Goal: Information Seeking & Learning: Learn about a topic

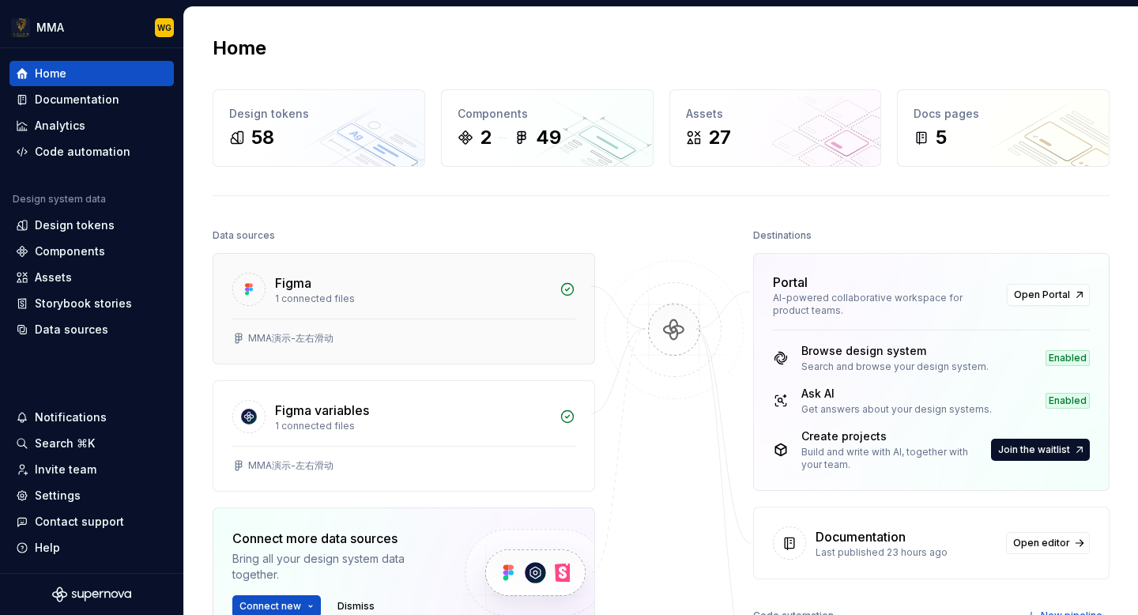
click at [399, 299] on div "1 connected files" at bounding box center [412, 298] width 275 height 13
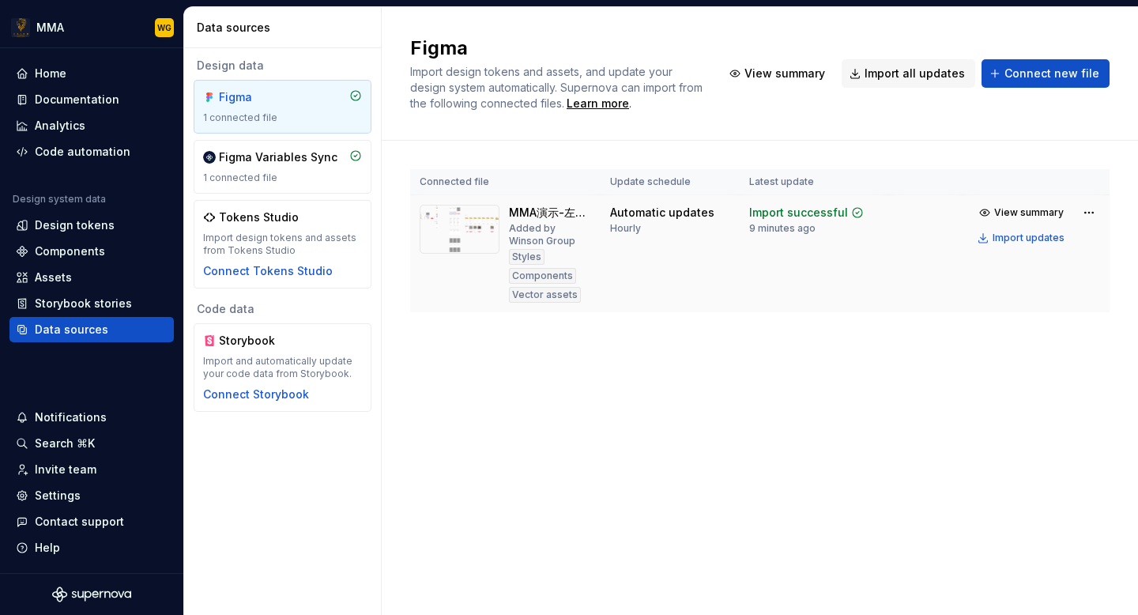
click at [454, 236] on img at bounding box center [460, 229] width 80 height 49
click at [299, 171] on div "1 connected file" at bounding box center [282, 177] width 159 height 13
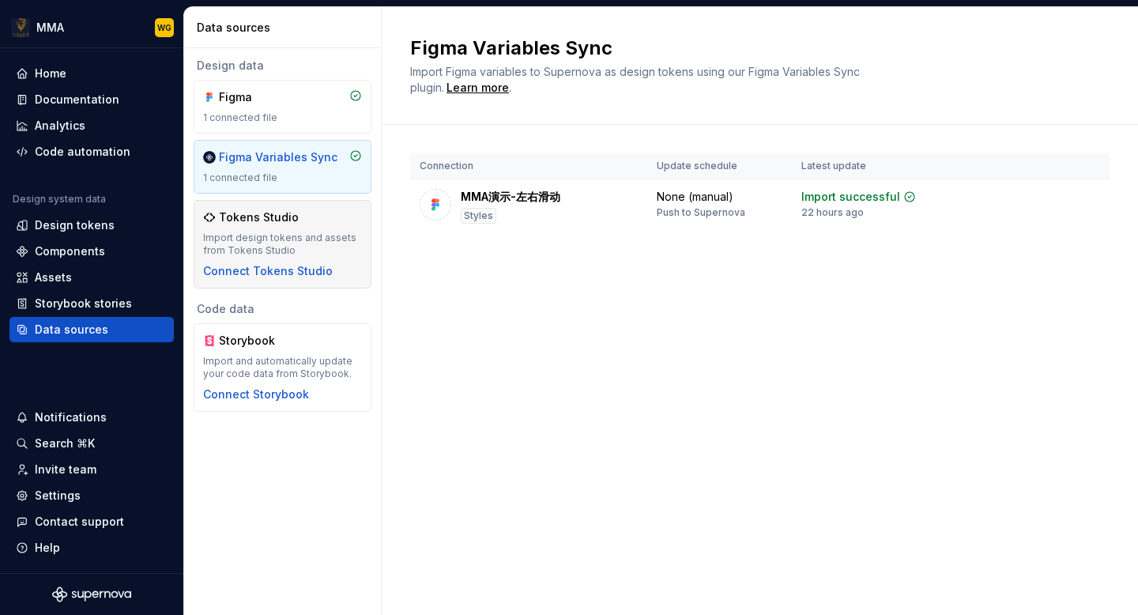
click at [345, 212] on div "Tokens Studio" at bounding box center [282, 217] width 159 height 16
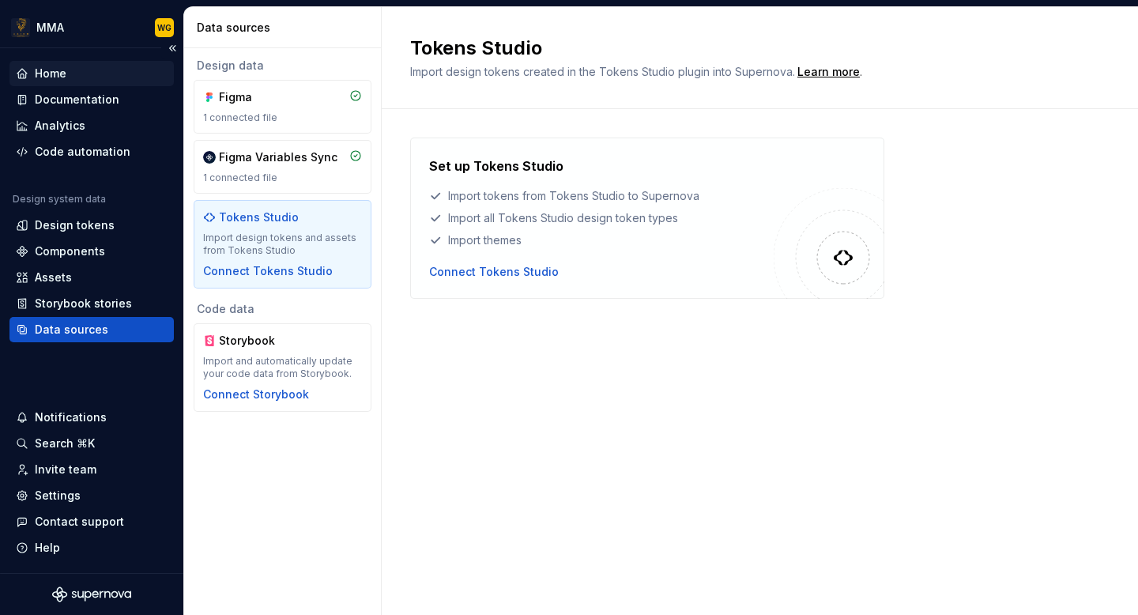
click at [62, 72] on div "Home" at bounding box center [51, 74] width 32 height 16
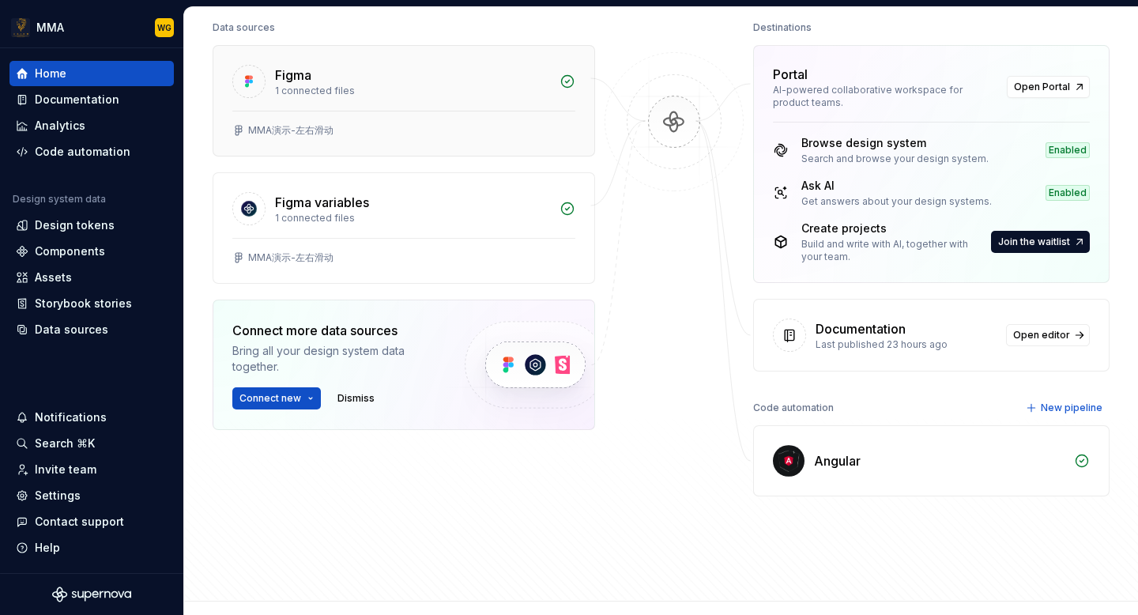
scroll to position [214, 0]
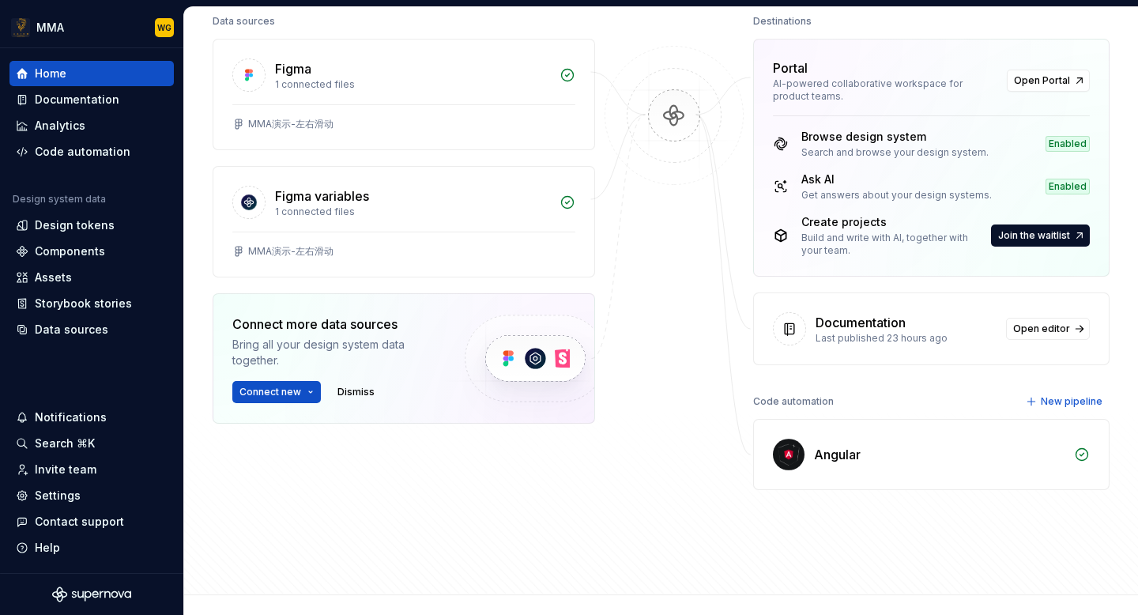
click at [889, 452] on div "Angular" at bounding box center [939, 454] width 251 height 19
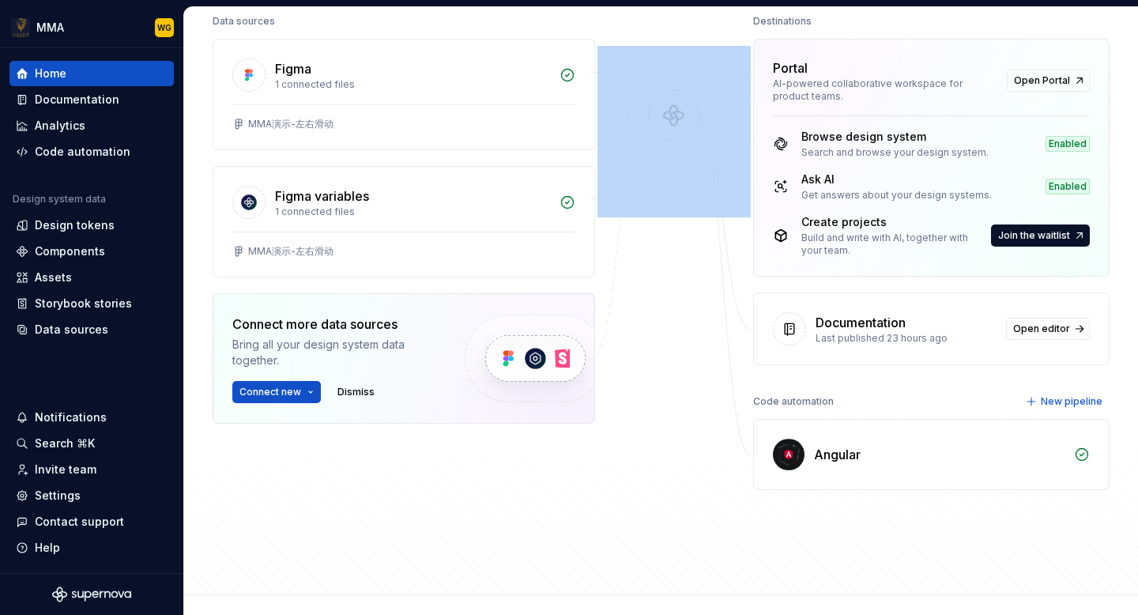
scroll to position [212, 0]
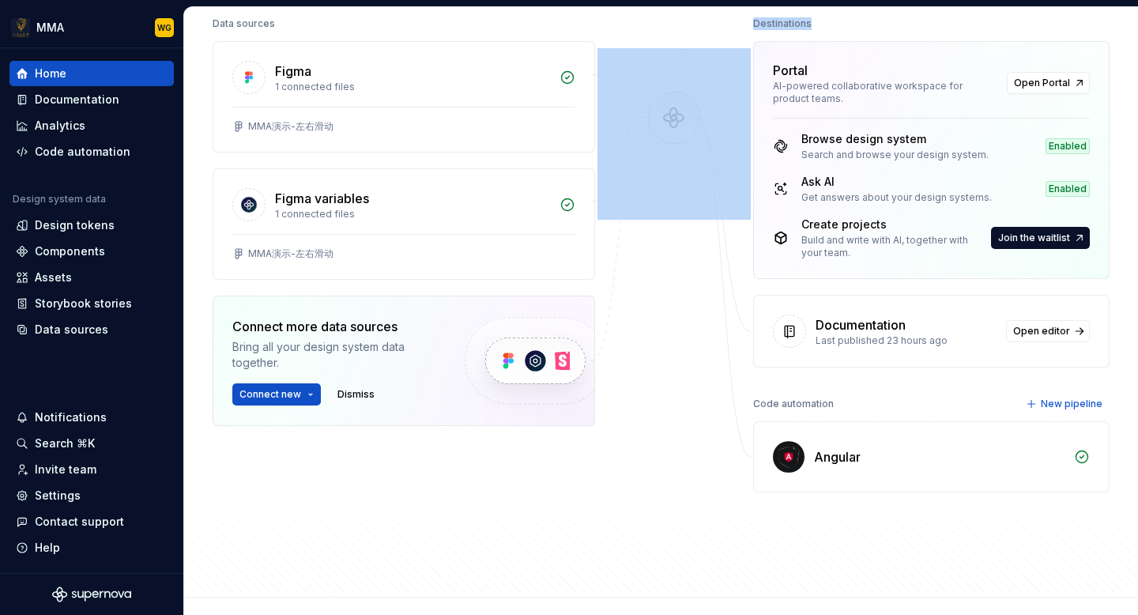
drag, startPoint x: 592, startPoint y: 296, endPoint x: 884, endPoint y: 25, distance: 398.2
click at [884, 25] on div "Data sources Figma 1 connected files MMA演示-左右滑动 Figma variables 1 connected fil…" at bounding box center [661, 291] width 897 height 556
click at [696, 250] on div at bounding box center [674, 259] width 158 height 492
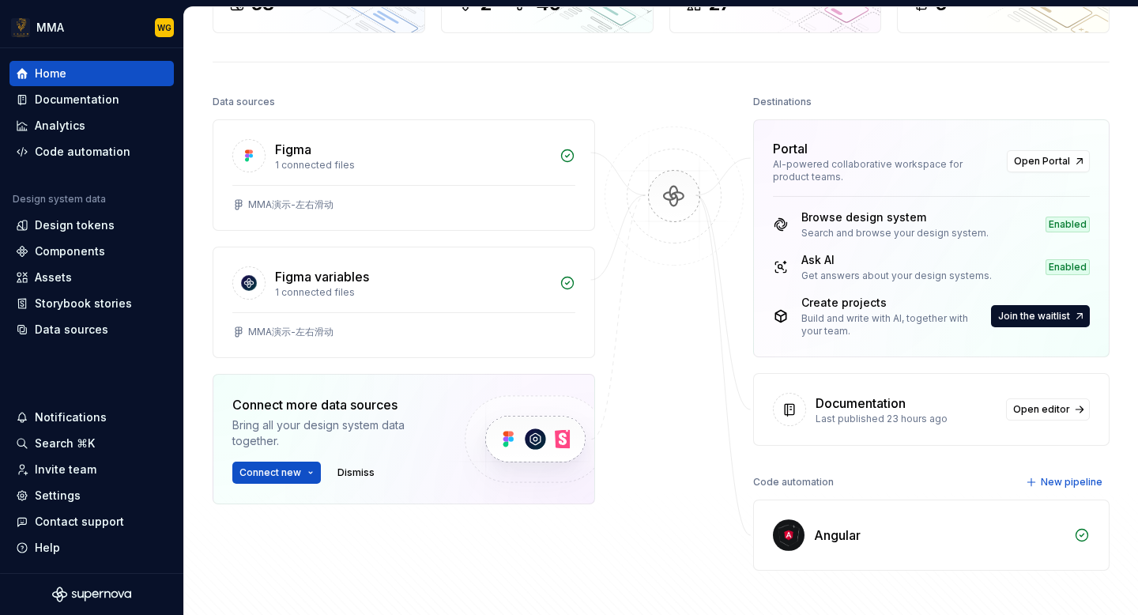
scroll to position [131, 0]
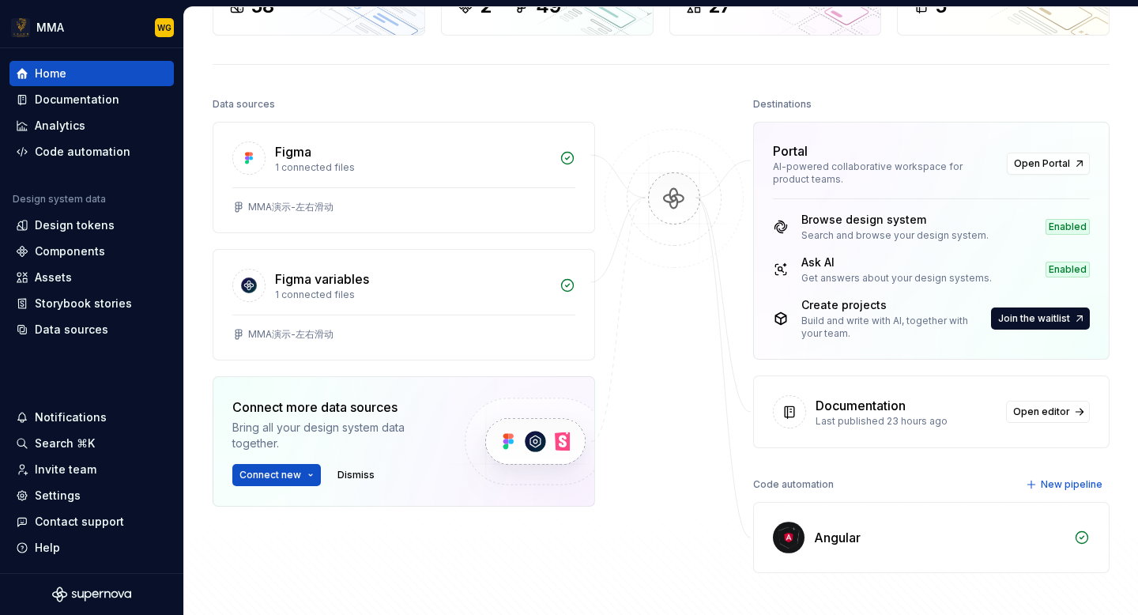
click at [779, 540] on img at bounding box center [789, 538] width 32 height 32
click at [1085, 537] on icon at bounding box center [1082, 537] width 16 height 16
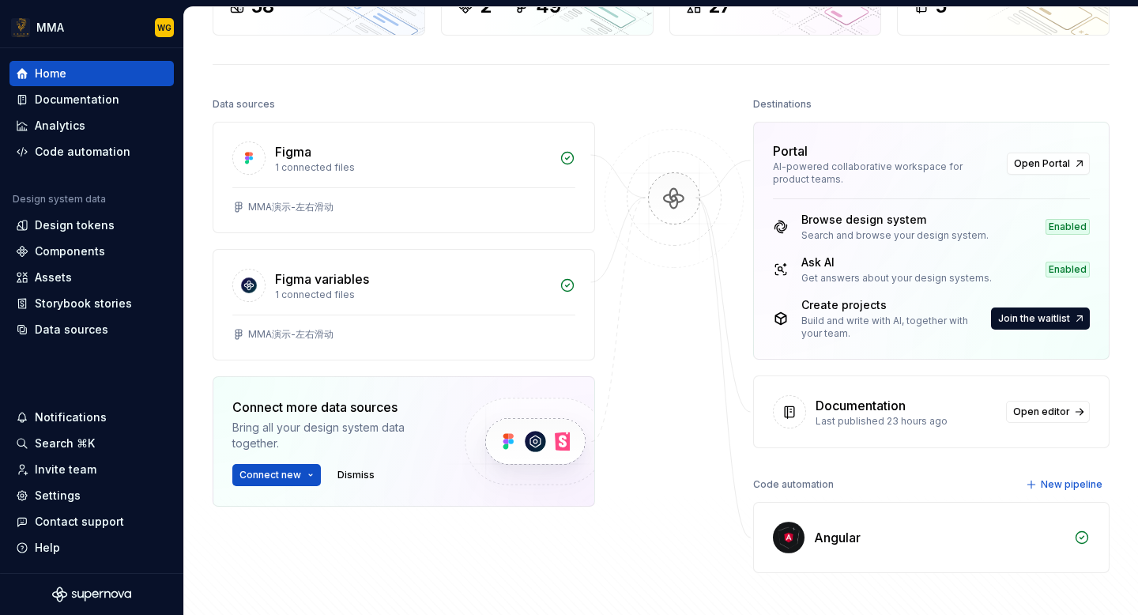
click at [778, 486] on div "Code automation" at bounding box center [793, 484] width 81 height 22
click at [561, 286] on icon at bounding box center [568, 285] width 16 height 16
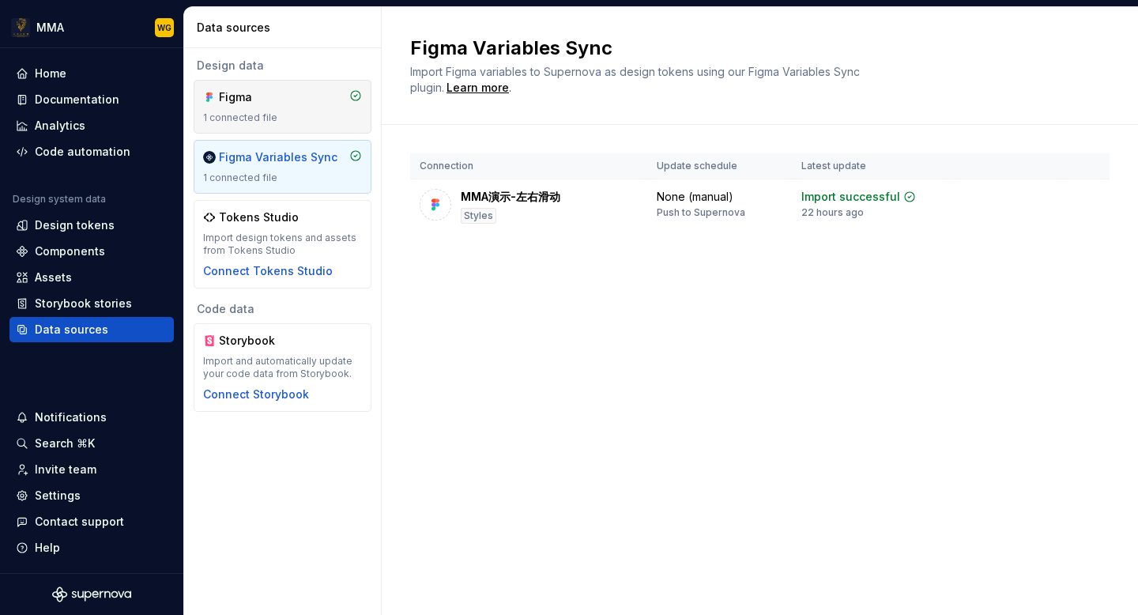
click at [295, 118] on div "1 connected file" at bounding box center [282, 117] width 159 height 13
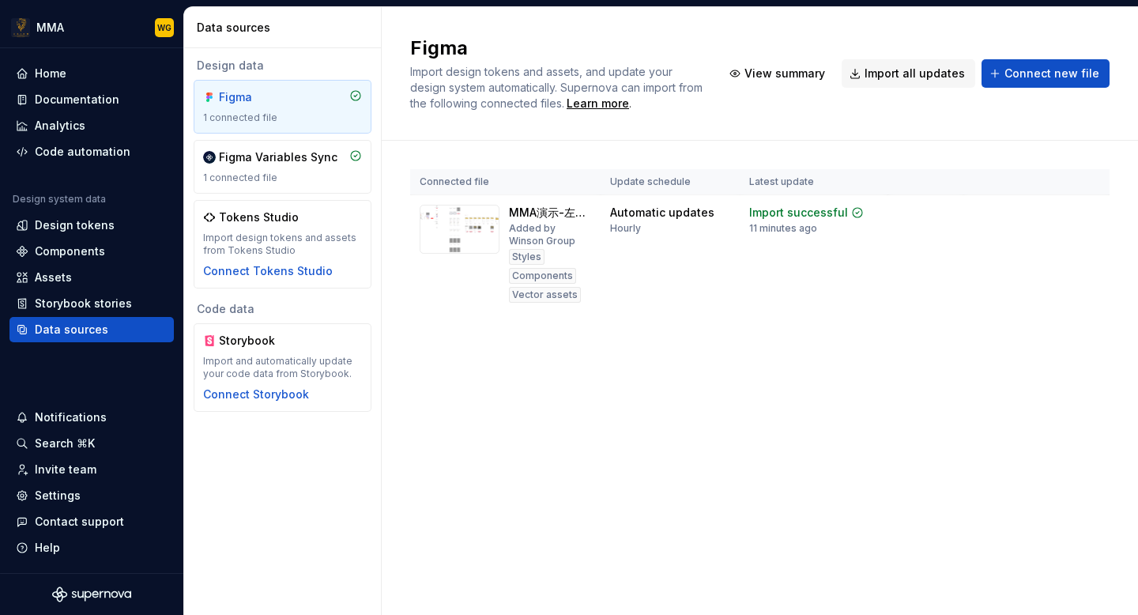
click at [296, 102] on div "Figma" at bounding box center [282, 97] width 159 height 16
click at [262, 66] on div "Design data" at bounding box center [283, 66] width 178 height 16
click at [81, 297] on div "Storybook stories" at bounding box center [83, 304] width 97 height 16
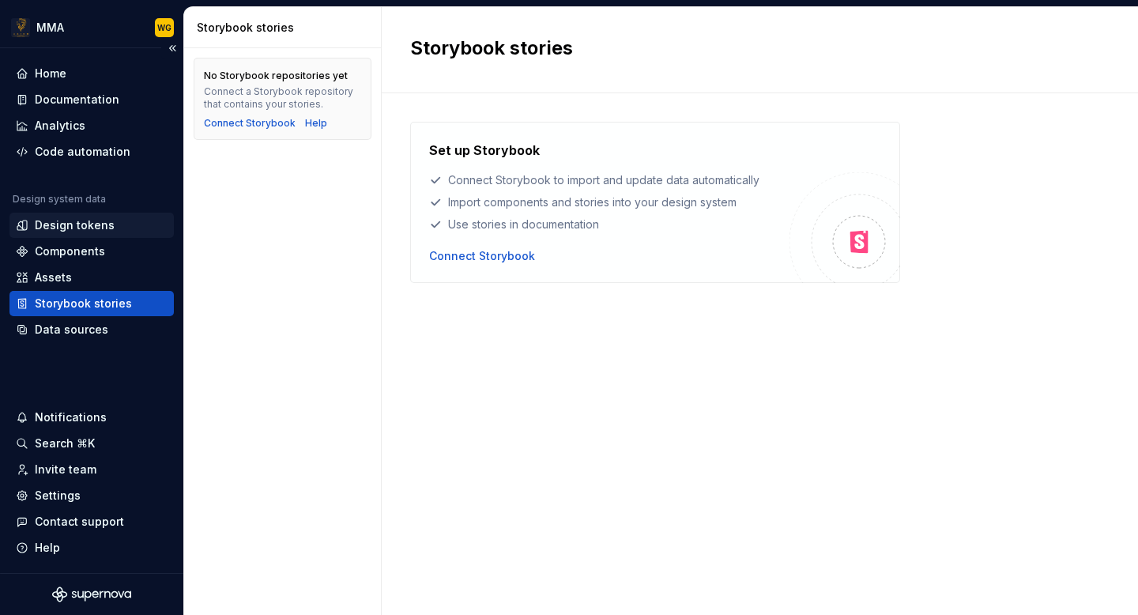
click at [61, 234] on div "Design tokens" at bounding box center [91, 225] width 164 height 25
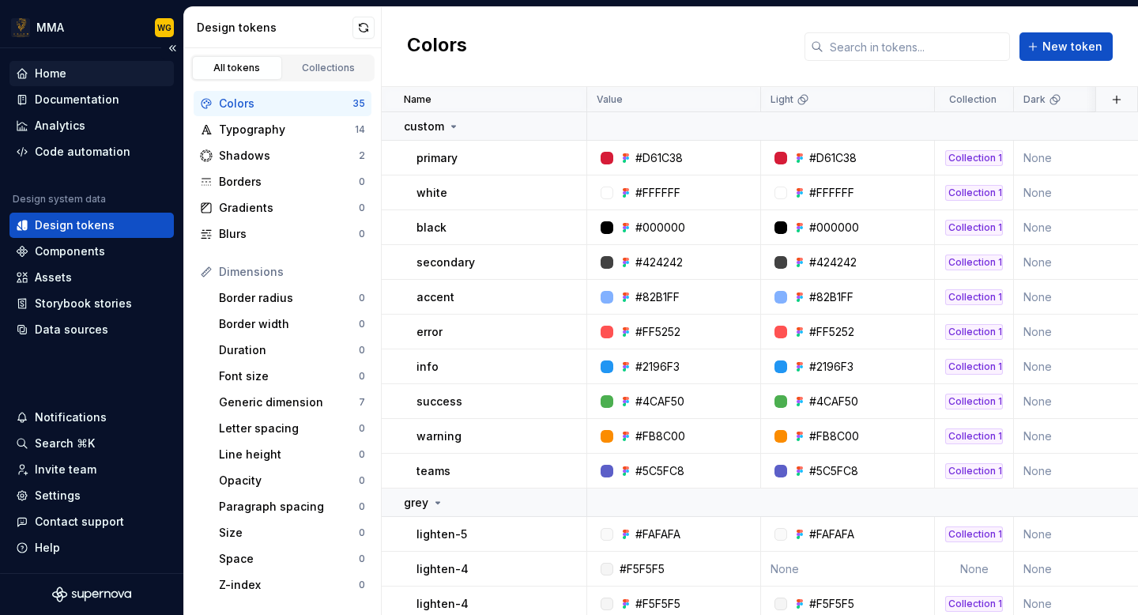
click at [70, 71] on div "Home" at bounding box center [92, 74] width 152 height 16
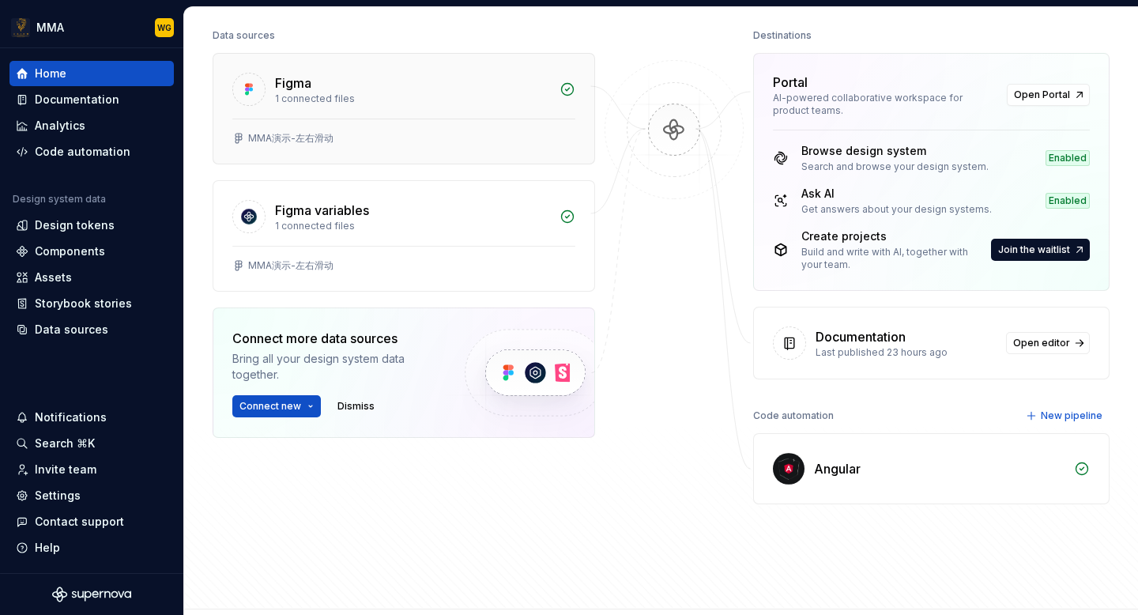
scroll to position [205, 0]
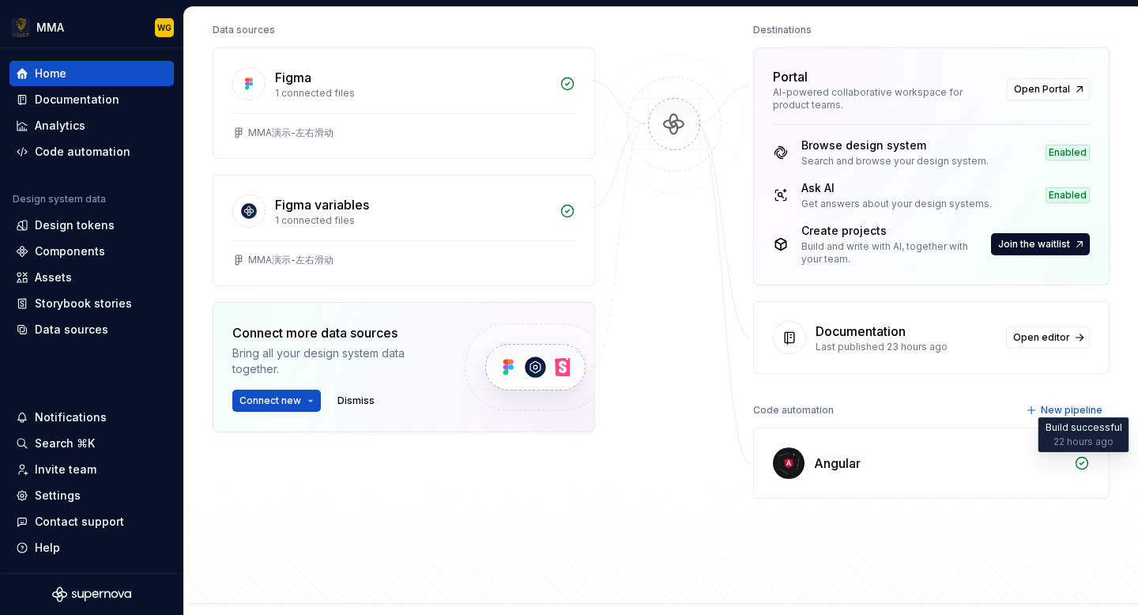
click at [1078, 462] on icon at bounding box center [1082, 463] width 16 height 16
click at [785, 462] on img at bounding box center [789, 463] width 32 height 32
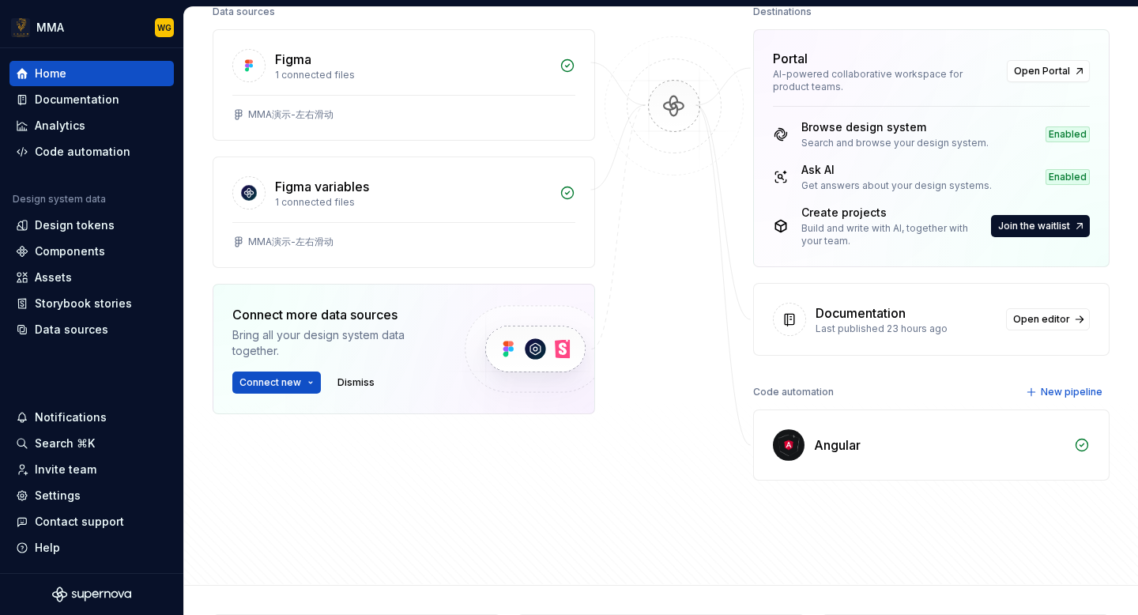
scroll to position [224, 0]
click at [793, 451] on img at bounding box center [789, 444] width 32 height 32
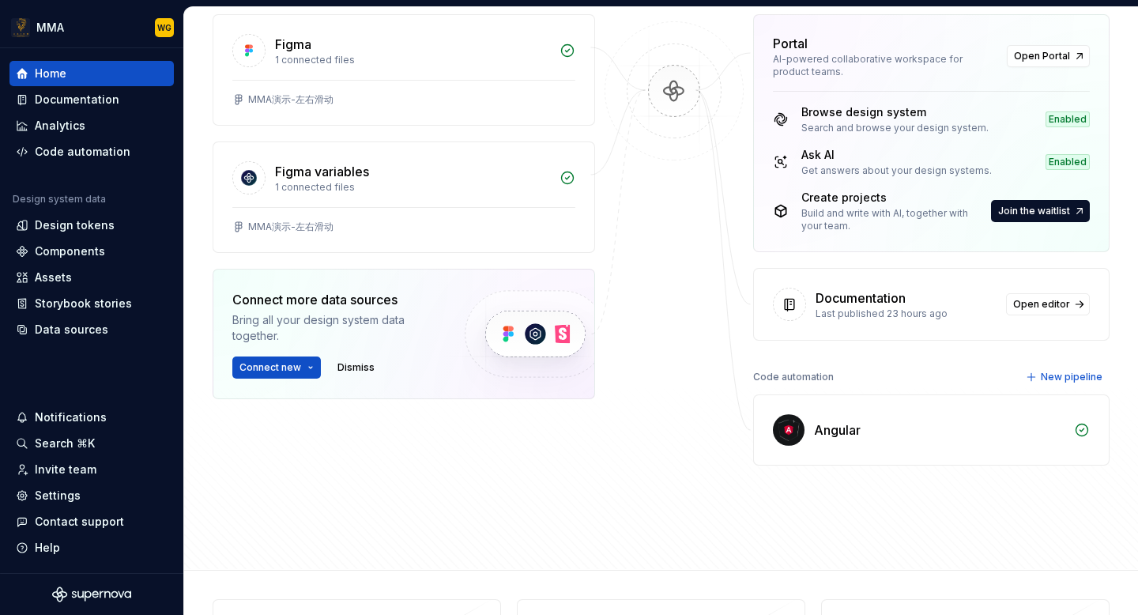
scroll to position [233, 0]
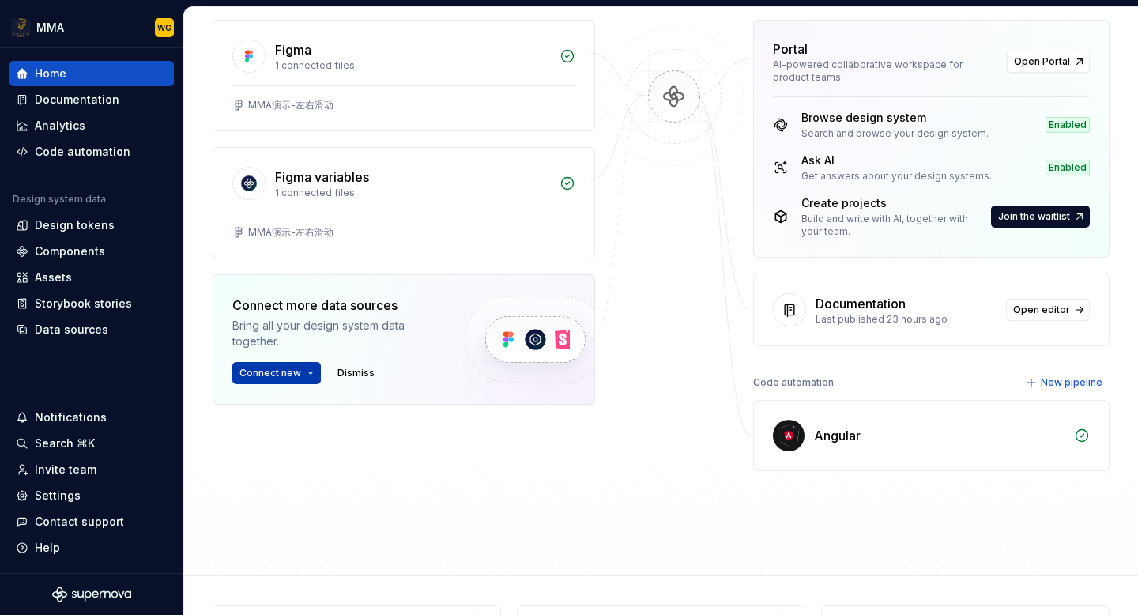
click at [309, 376] on button "Connect new" at bounding box center [276, 373] width 89 height 22
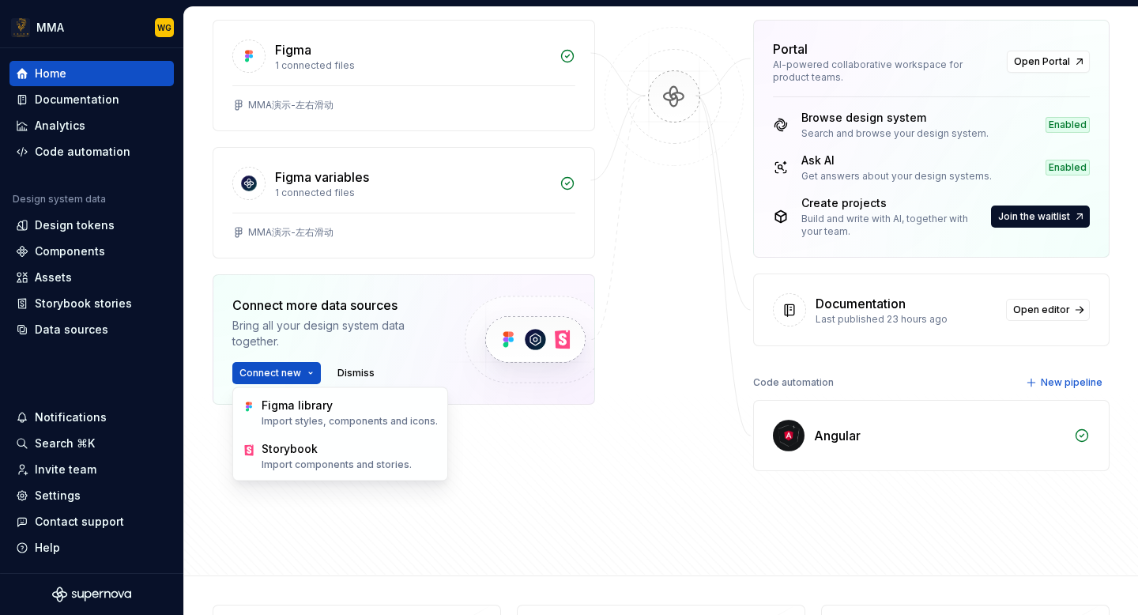
click at [620, 455] on div at bounding box center [674, 237] width 158 height 492
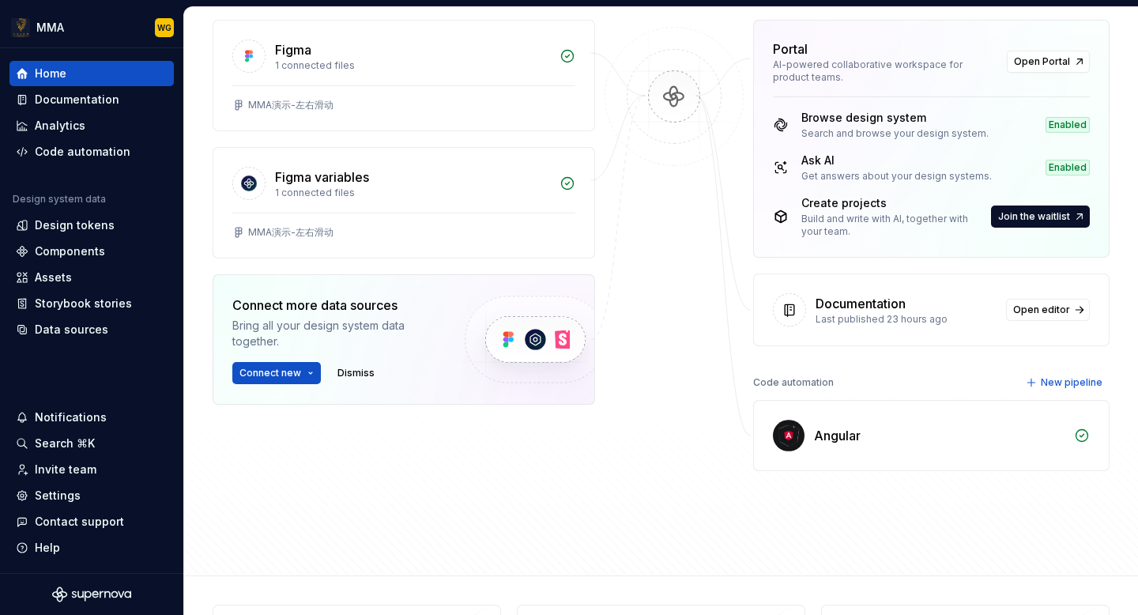
click at [792, 440] on img at bounding box center [789, 436] width 32 height 32
click at [804, 383] on div "Code automation" at bounding box center [793, 382] width 81 height 22
drag, startPoint x: 750, startPoint y: 381, endPoint x: 835, endPoint y: 381, distance: 84.6
click at [835, 381] on div "Code automation New pipeline" at bounding box center [931, 382] width 356 height 22
copy div "Code automation"
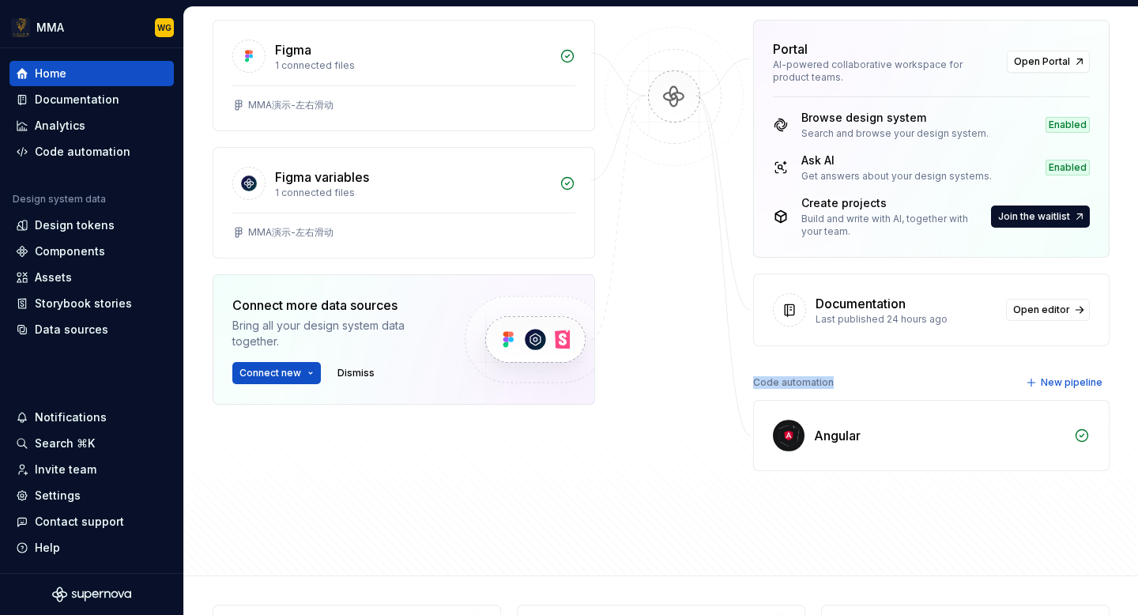
click at [824, 355] on div at bounding box center [824, 355] width 0 height 0
click at [654, 470] on div at bounding box center [674, 237] width 158 height 492
drag, startPoint x: 1000, startPoint y: 209, endPoint x: 1002, endPoint y: 373, distance: 164.4
click at [1002, 357] on div "Destinations Portal AI-powered collaborative workspace for product teams. Open …" at bounding box center [931, 237] width 356 height 492
click at [914, 437] on div "Angular" at bounding box center [939, 435] width 251 height 19
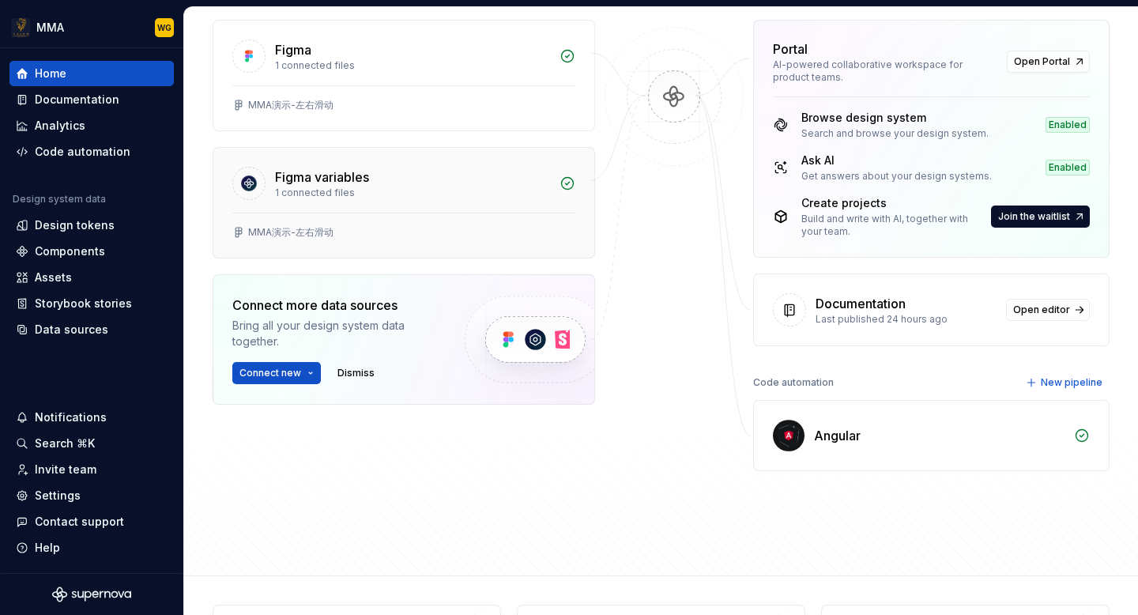
click at [244, 187] on icon at bounding box center [249, 183] width 16 height 16
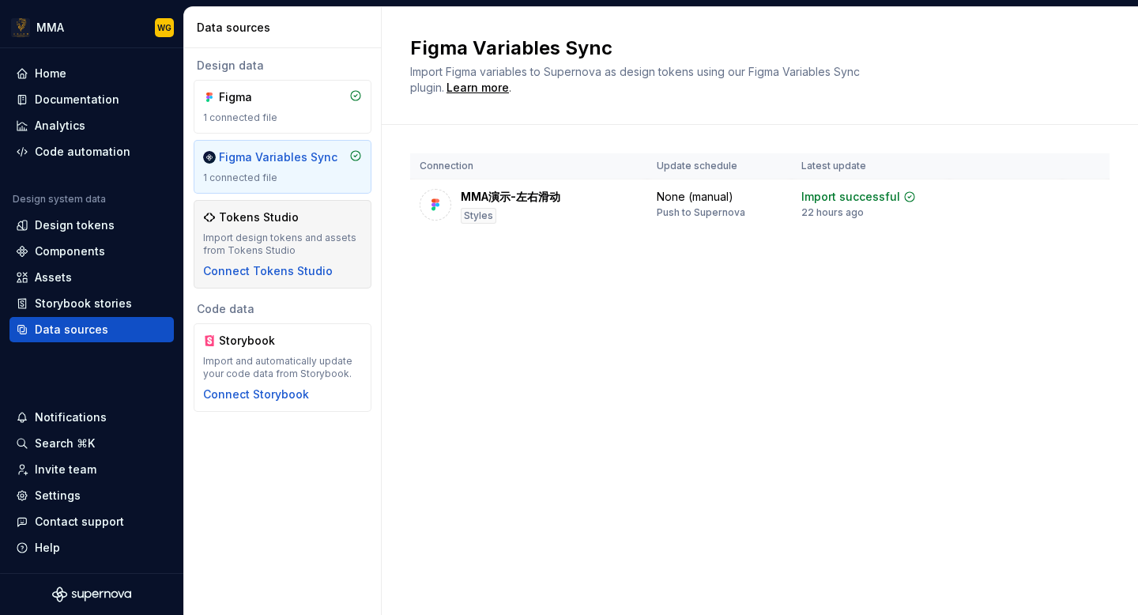
click at [271, 217] on div "Tokens Studio" at bounding box center [259, 217] width 80 height 16
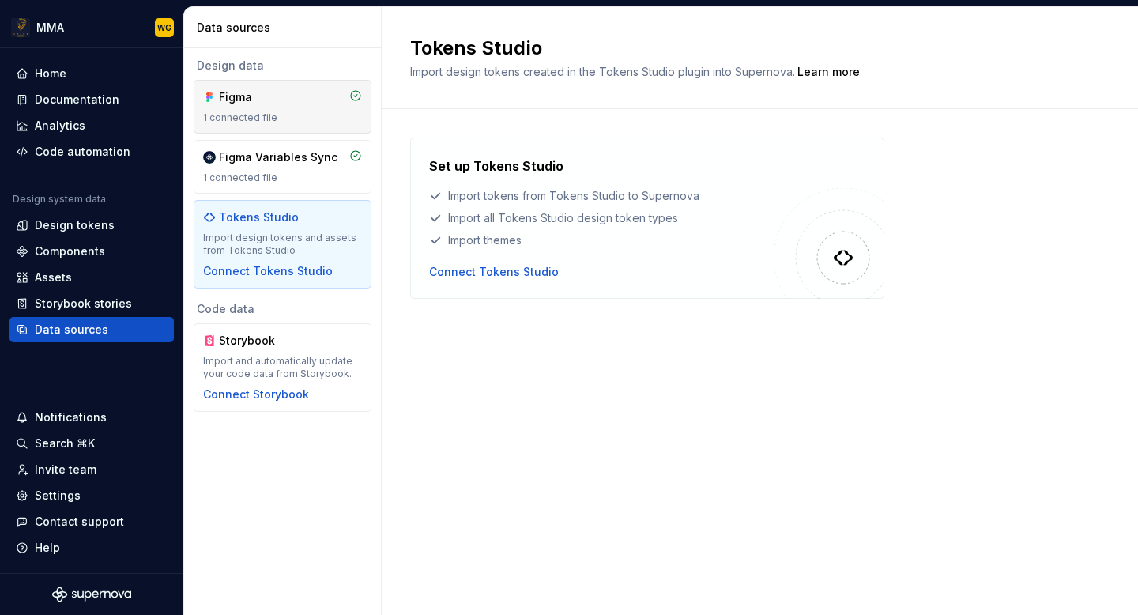
click at [285, 109] on div "Figma 1 connected file" at bounding box center [282, 106] width 159 height 35
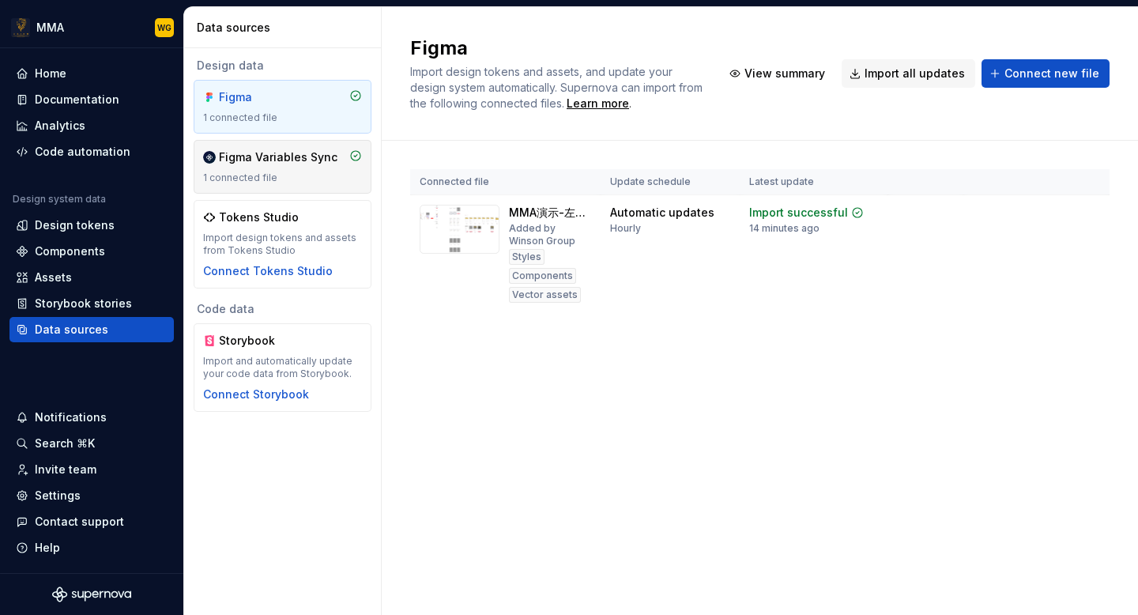
click at [307, 174] on div "1 connected file" at bounding box center [282, 177] width 159 height 13
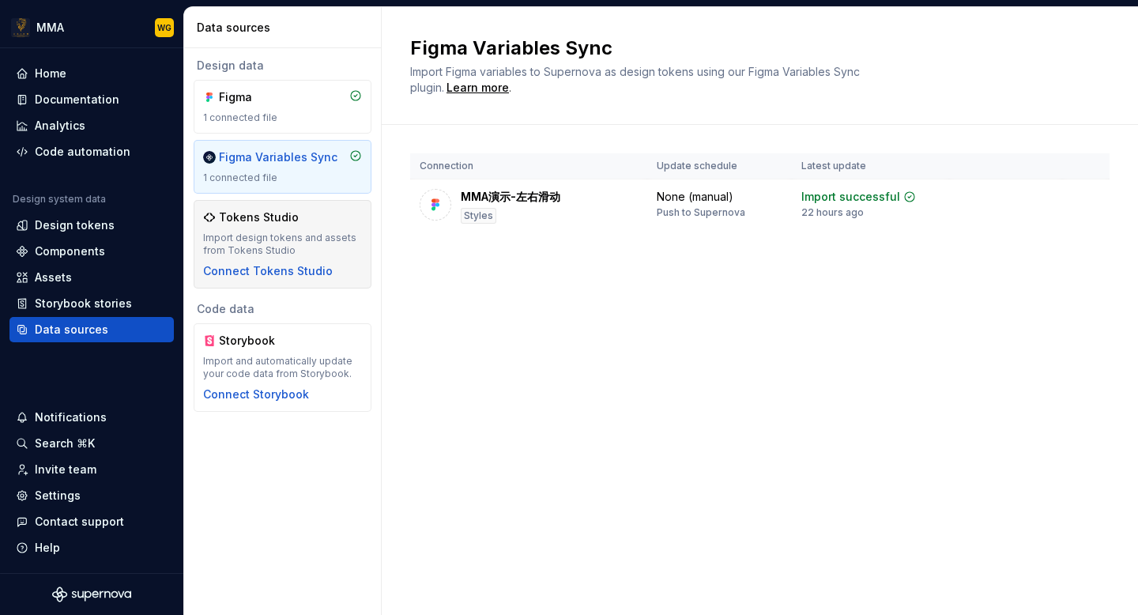
click at [318, 209] on div "Tokens Studio" at bounding box center [282, 217] width 159 height 16
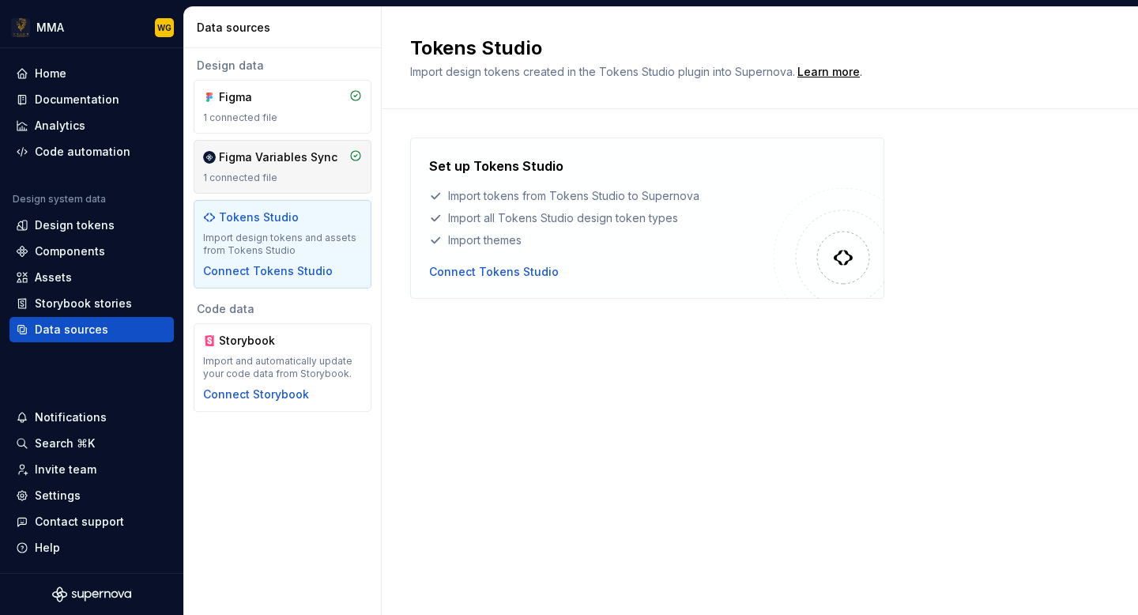
click at [296, 159] on div "Figma Variables Sync" at bounding box center [278, 157] width 119 height 16
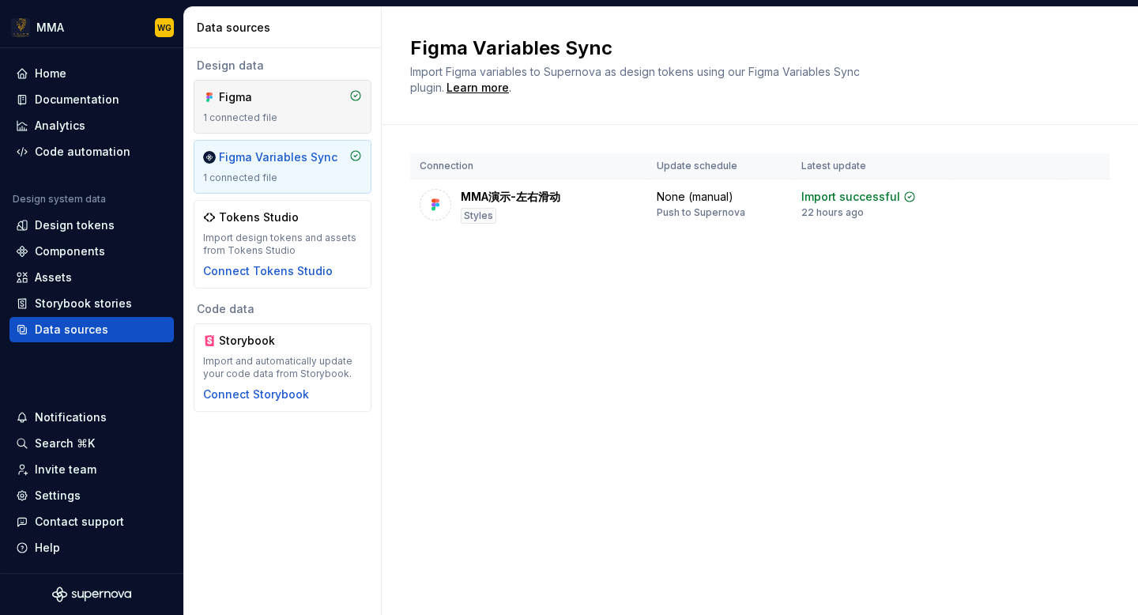
click at [288, 100] on div "Figma" at bounding box center [257, 97] width 76 height 16
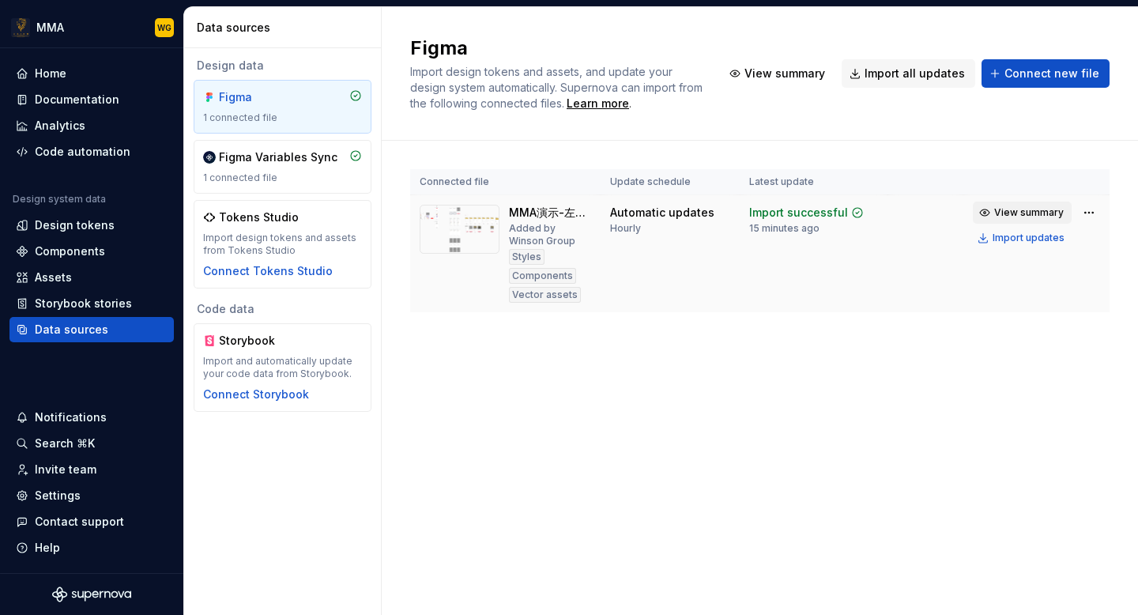
click at [1031, 209] on span "View summary" at bounding box center [1029, 212] width 70 height 13
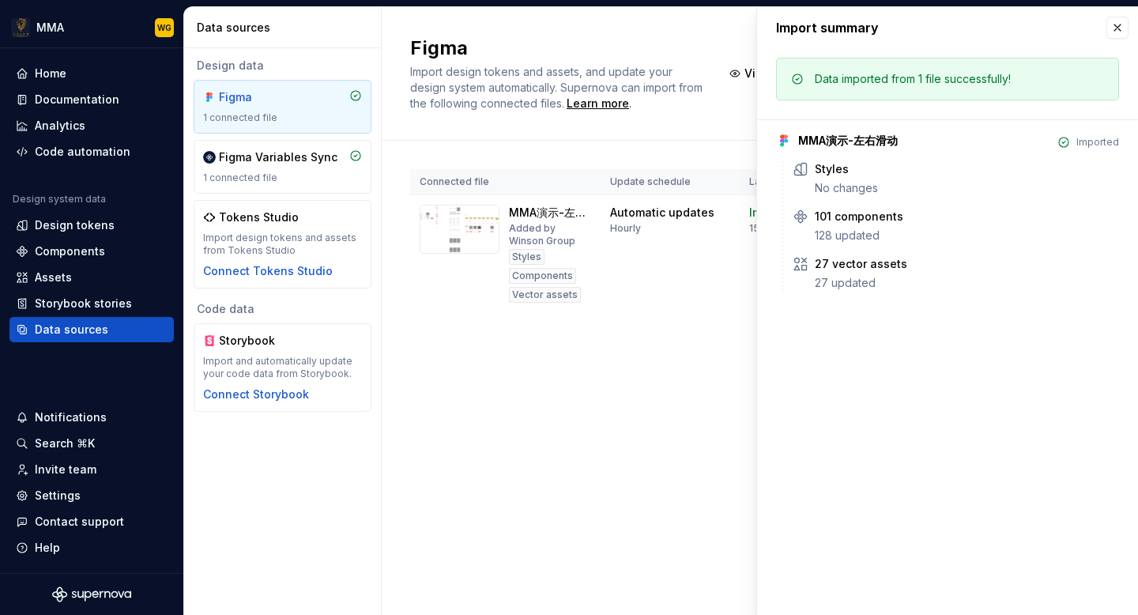
click at [499, 371] on div "Connected file Update schedule Latest update MMA演示-左右滑动 Added by Winson Group S…" at bounding box center [759, 257] width 699 height 232
click at [1119, 28] on button "button" at bounding box center [1117, 28] width 22 height 22
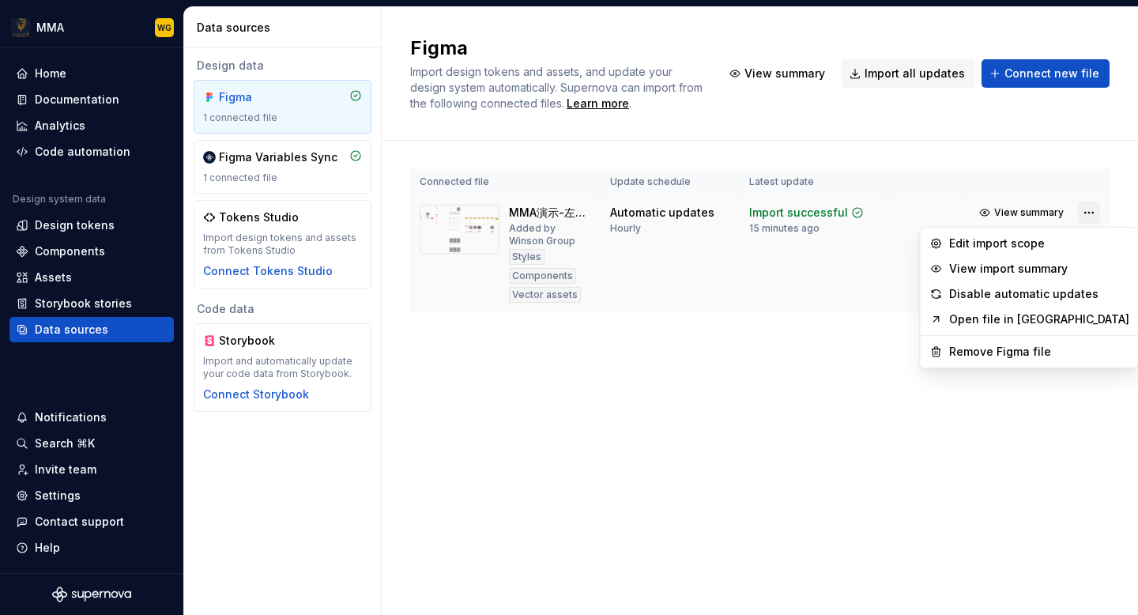
click at [1096, 214] on html "MMA WG Home Documentation Analytics Code automation Design system data Design t…" at bounding box center [569, 307] width 1138 height 615
click at [951, 454] on html "MMA WG Home Documentation Analytics Code automation Design system data Design t…" at bounding box center [569, 307] width 1138 height 615
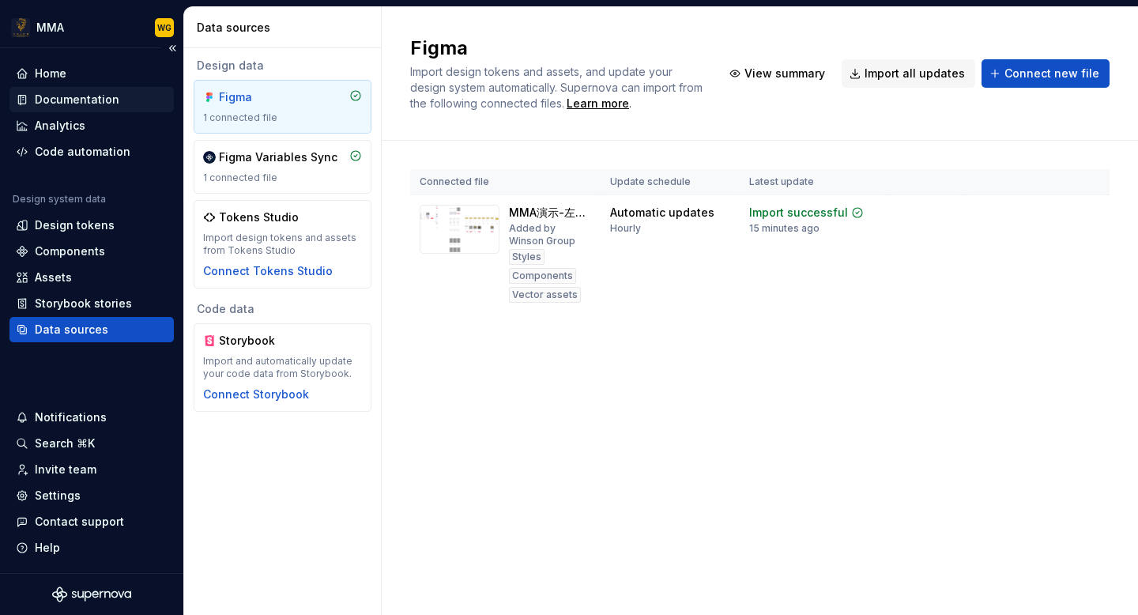
click at [85, 100] on div "Documentation" at bounding box center [77, 100] width 85 height 16
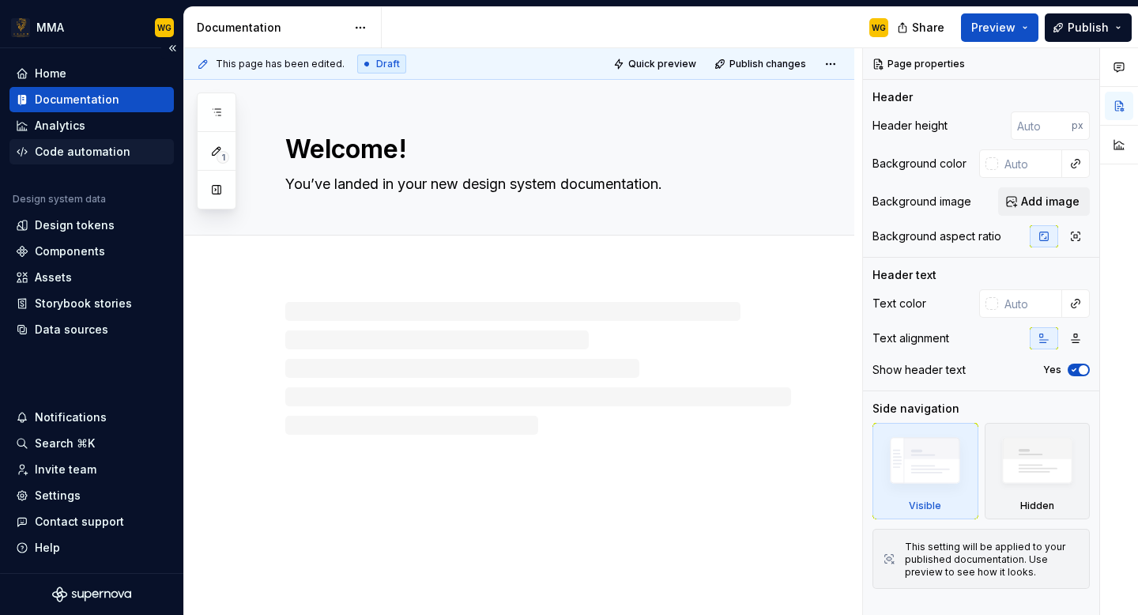
type textarea "*"
click at [102, 149] on div "Code automation" at bounding box center [83, 152] width 96 height 16
